Goal: Check status: Check status

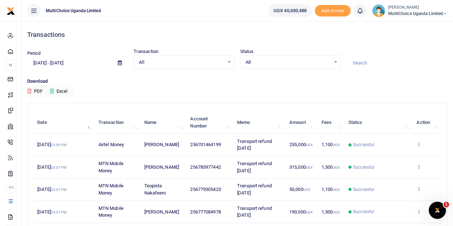
click at [335, 61] on div "All Select an option..." at bounding box center [291, 62] width 100 height 8
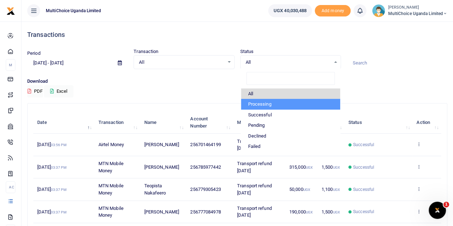
click at [271, 101] on li "Processing" at bounding box center [290, 104] width 99 height 11
select select "PROCESSING"
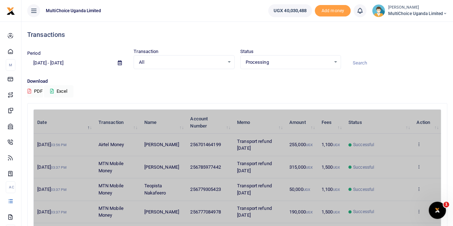
click at [305, 83] on p "Download" at bounding box center [237, 82] width 420 height 8
click at [429, 91] on div "Download PDF Excel" at bounding box center [237, 88] width 420 height 20
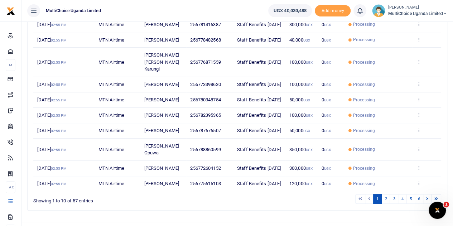
scroll to position [178, 0]
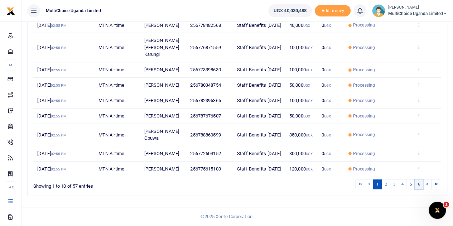
click at [418, 184] on link "6" at bounding box center [419, 184] width 9 height 10
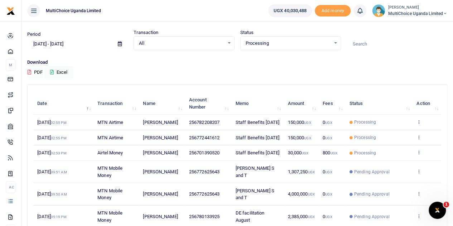
scroll to position [4, 0]
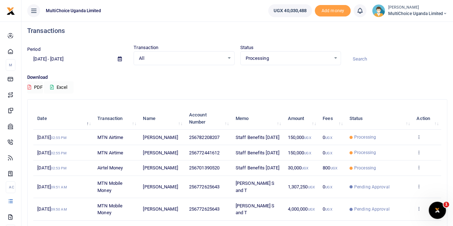
click at [53, 86] on icon at bounding box center [52, 87] width 4 height 5
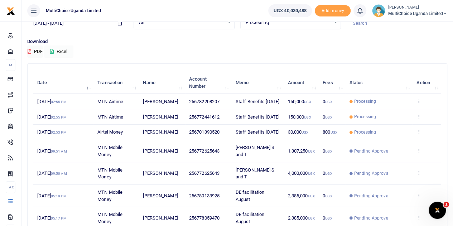
scroll to position [111, 0]
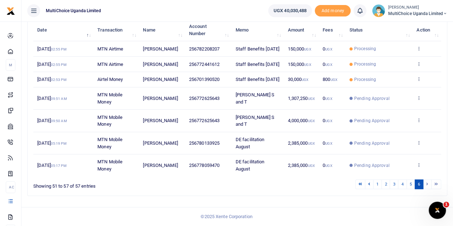
click at [273, 185] on ul "1 2 3 4 5 6" at bounding box center [323, 184] width 235 height 10
